Goal: Transaction & Acquisition: Purchase product/service

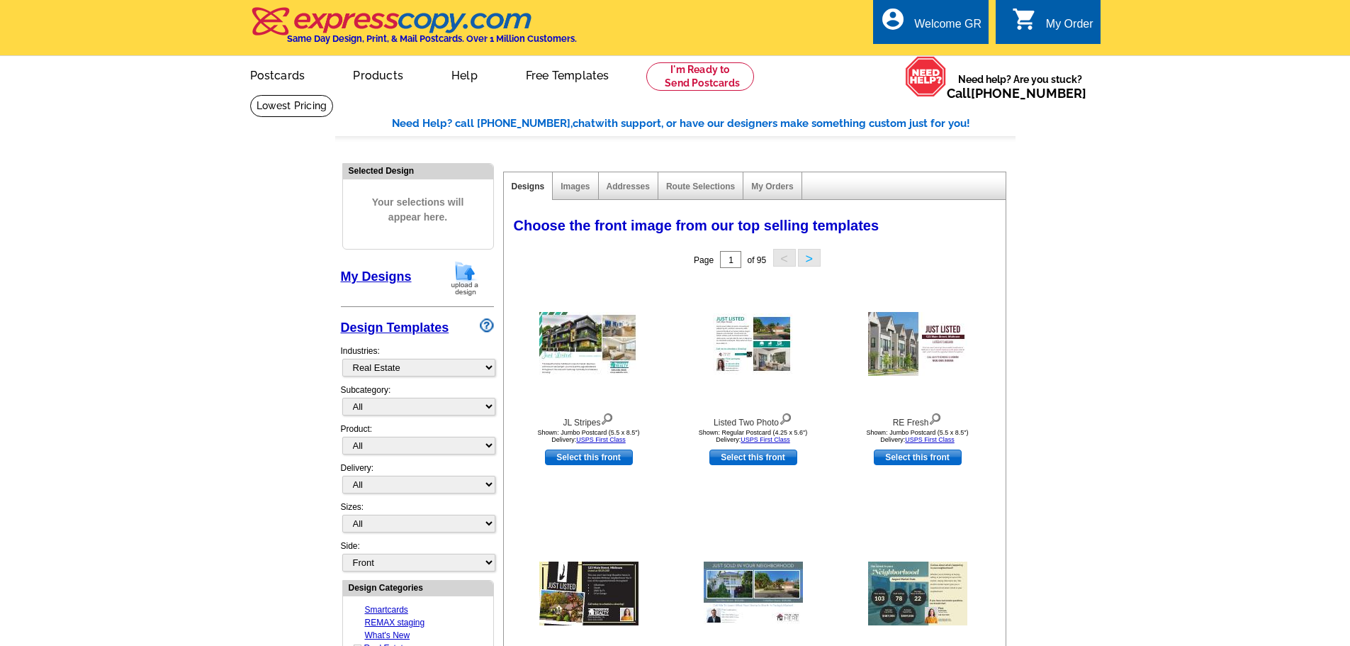
select select "785"
click at [210, 312] on main "Need Help? call 800-260-5887, chat with support, or have our designers make som…" at bounding box center [675, 653] width 1350 height 1118
click at [255, 278] on main "Need Help? call 800-260-5887, chat with support, or have our designers make som…" at bounding box center [675, 653] width 1350 height 1118
click at [259, 367] on main "Need Help? call 800-260-5887, chat with support, or have our designers make som…" at bounding box center [675, 653] width 1350 height 1118
click at [230, 254] on main "Need Help? call 800-260-5887, chat with support, or have our designers make som…" at bounding box center [675, 653] width 1350 height 1118
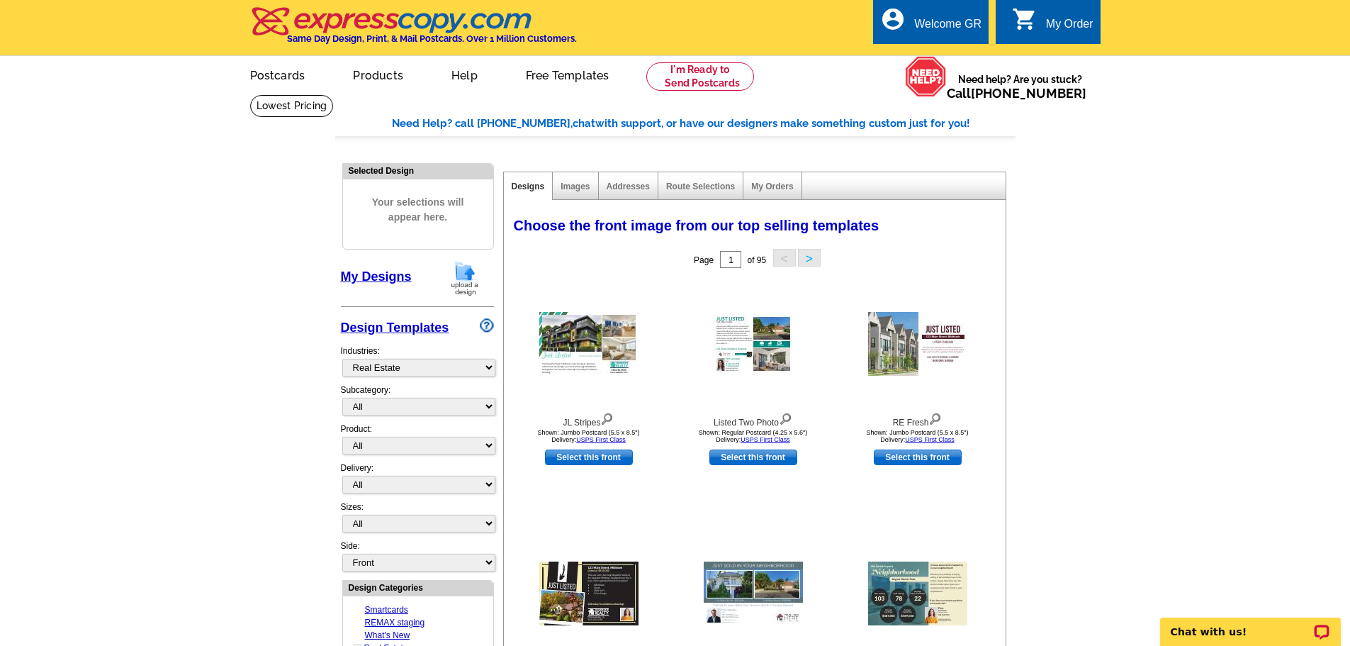
click at [459, 277] on img at bounding box center [465, 278] width 37 height 36
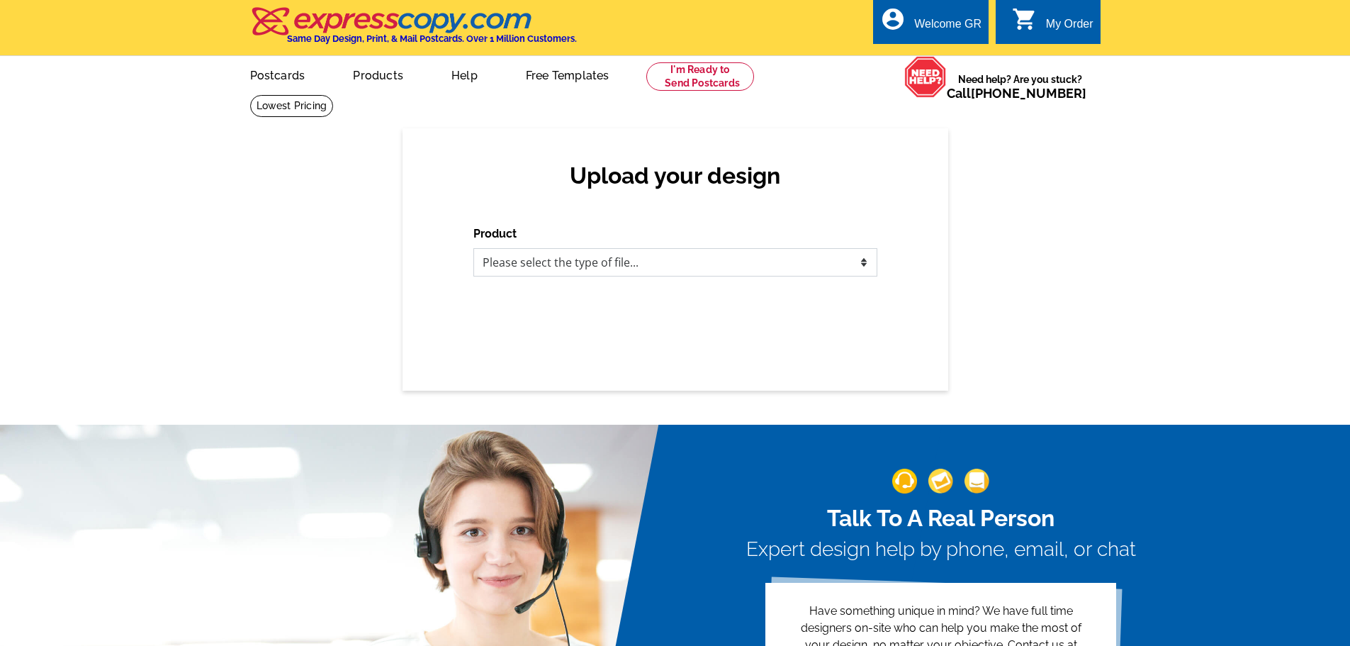
click at [576, 266] on select "Please select the type of file... Postcards Business Cards Letters and flyers G…" at bounding box center [676, 262] width 404 height 28
select select "3"
click at [474, 249] on select "Please select the type of file... Postcards Business Cards Letters and flyers G…" at bounding box center [676, 262] width 404 height 28
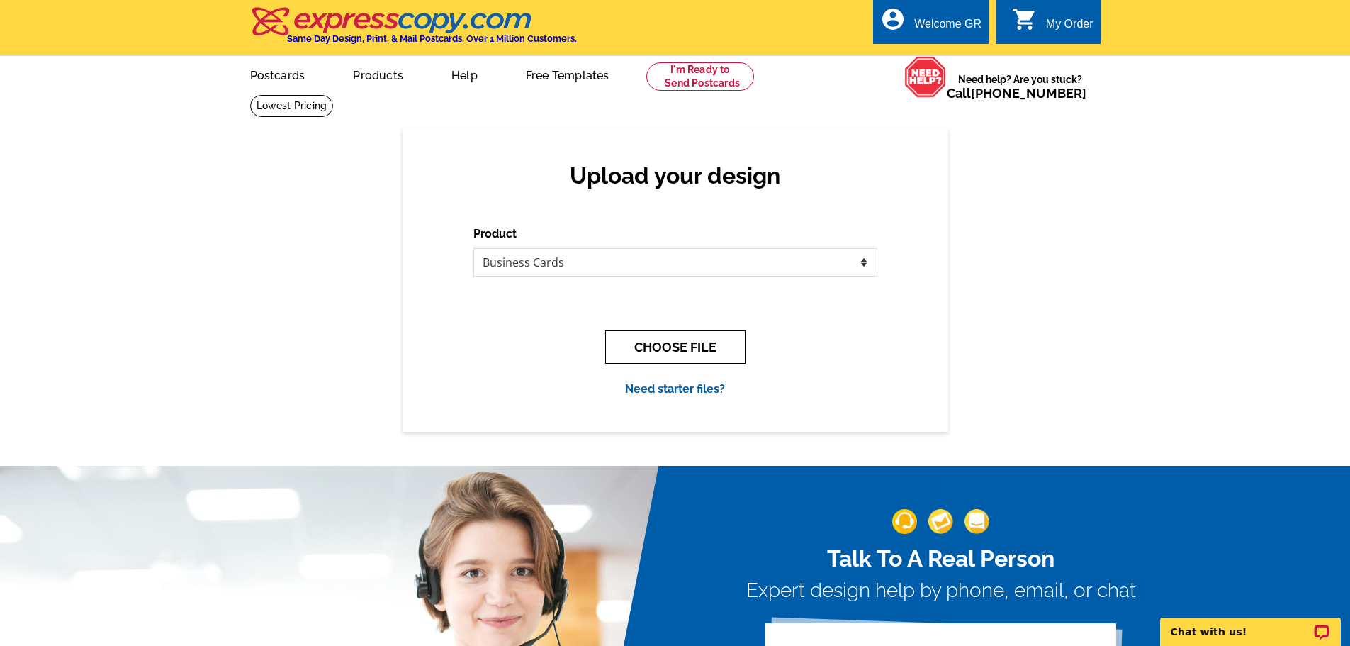
click at [627, 348] on button "CHOOSE FILE" at bounding box center [675, 346] width 140 height 33
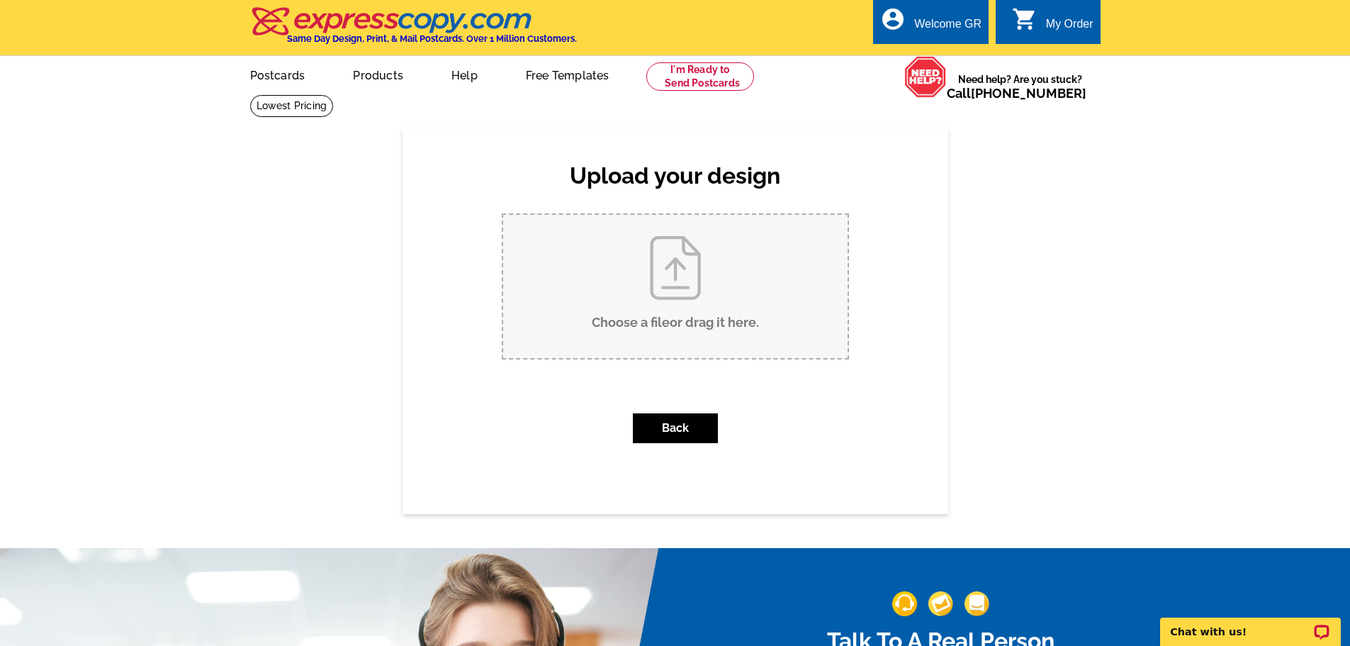
click at [613, 281] on input "Choose a file or drag it here ." at bounding box center [675, 286] width 345 height 143
type input "C:\fakepath\[PERSON_NAME] Business Card (2).pdf"
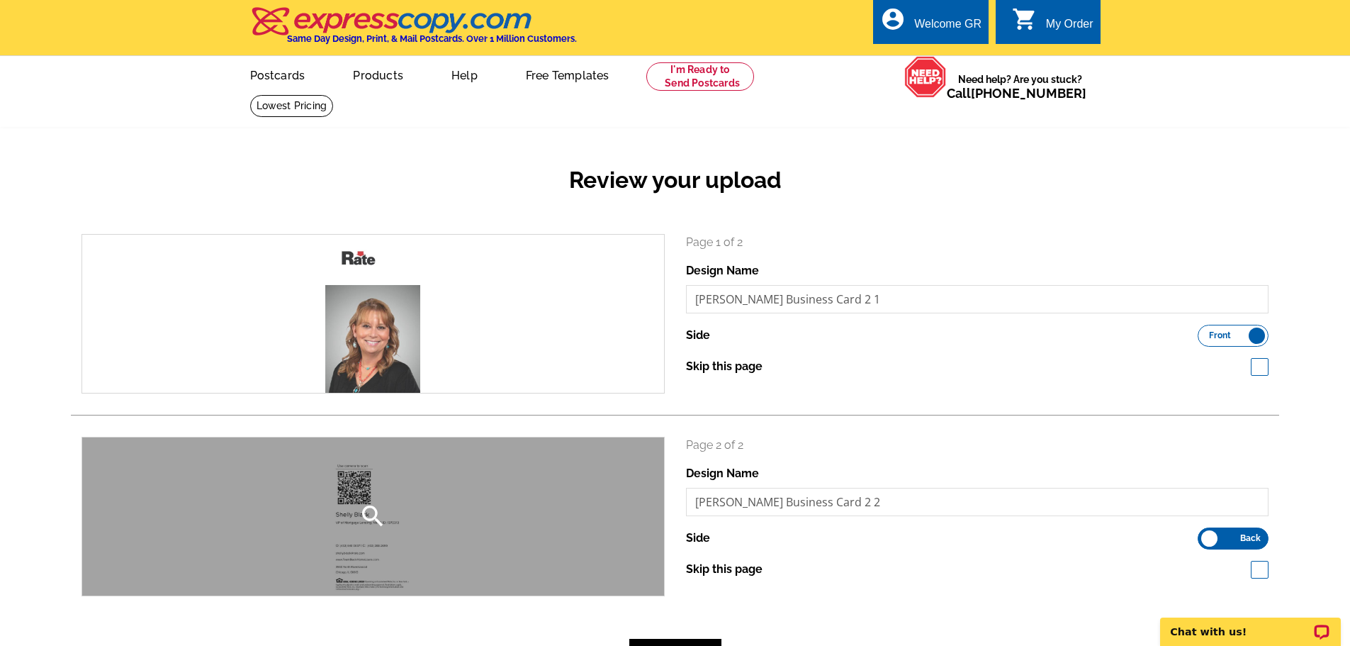
click at [369, 514] on icon "search" at bounding box center [373, 516] width 28 height 28
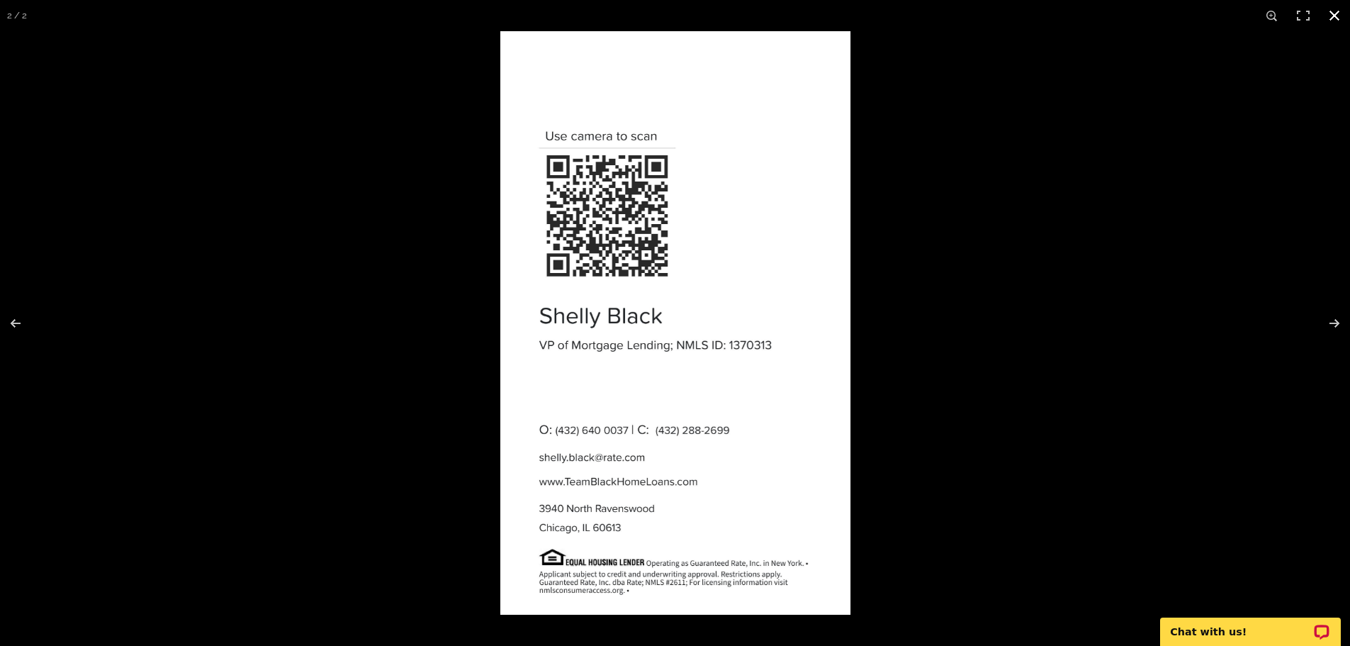
click at [330, 237] on div at bounding box center [675, 323] width 1350 height 646
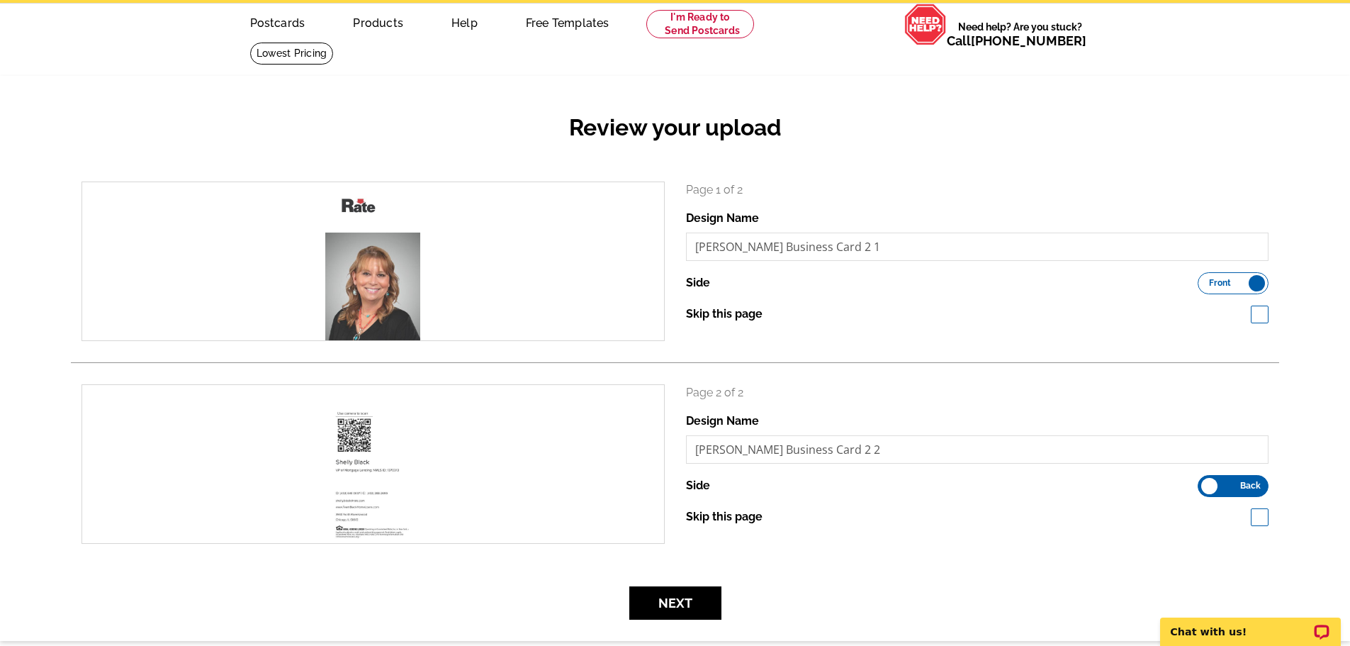
scroll to position [142, 0]
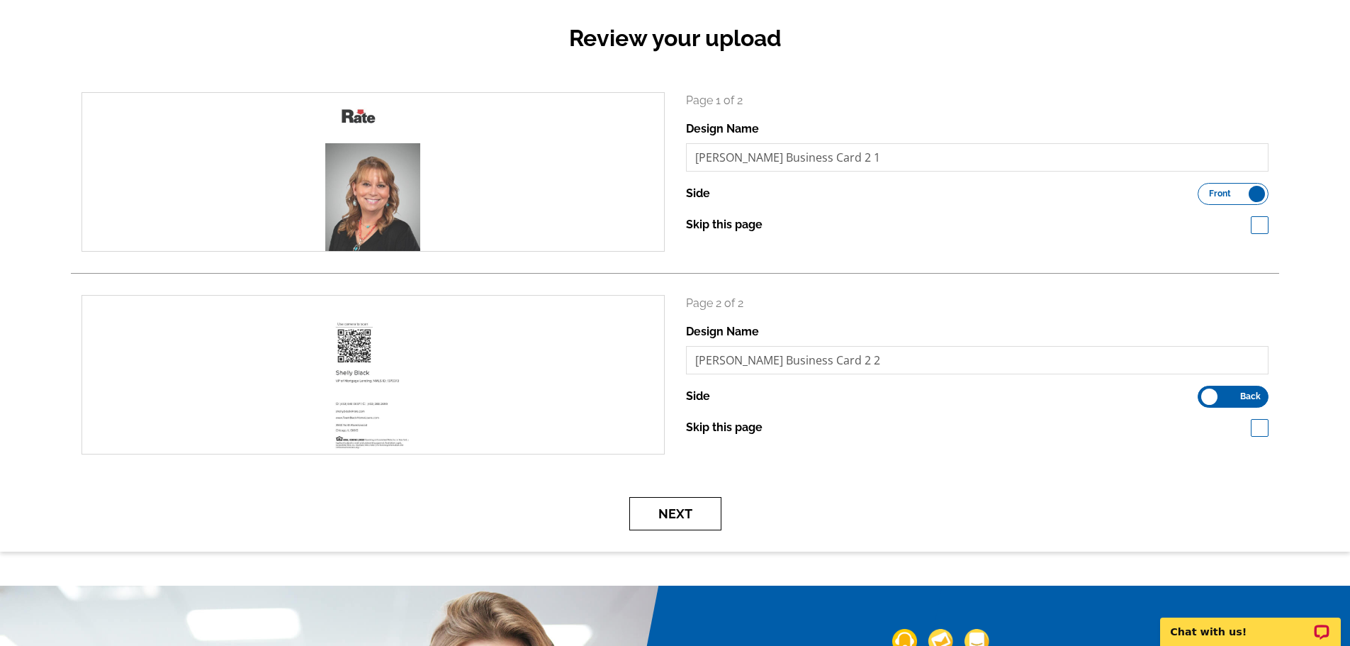
click at [669, 517] on button "Next" at bounding box center [676, 513] width 92 height 33
